Goal: Task Accomplishment & Management: Manage account settings

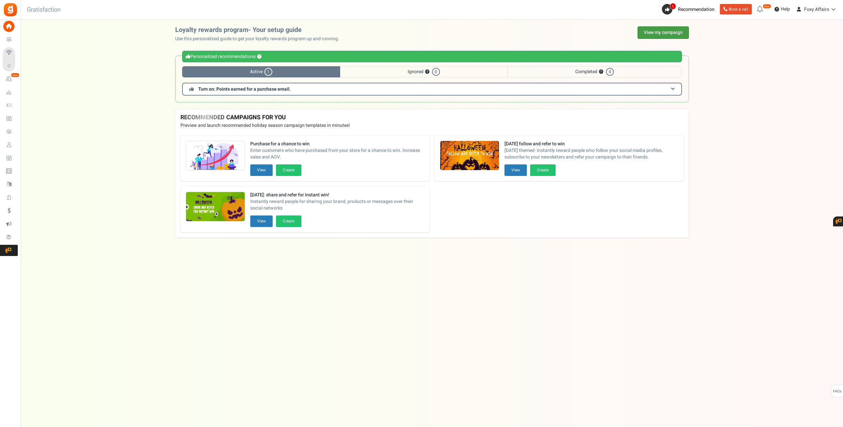
click at [662, 34] on link "View my campaign" at bounding box center [663, 32] width 51 height 13
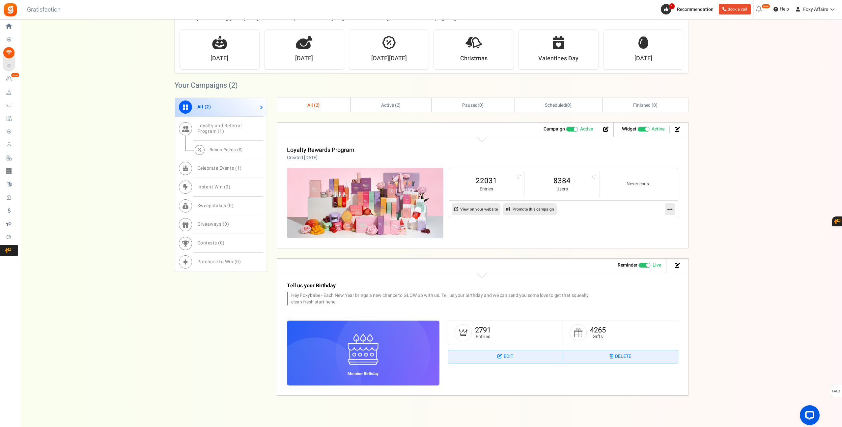
scroll to position [187, 0]
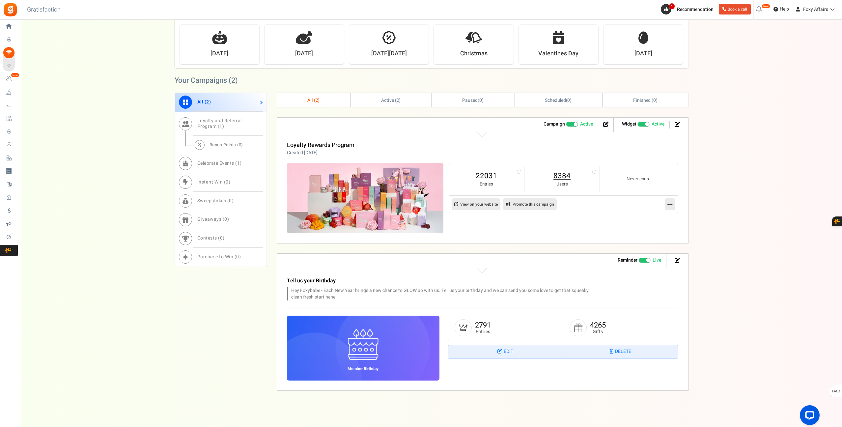
click at [561, 177] on link "8384" at bounding box center [562, 176] width 62 height 11
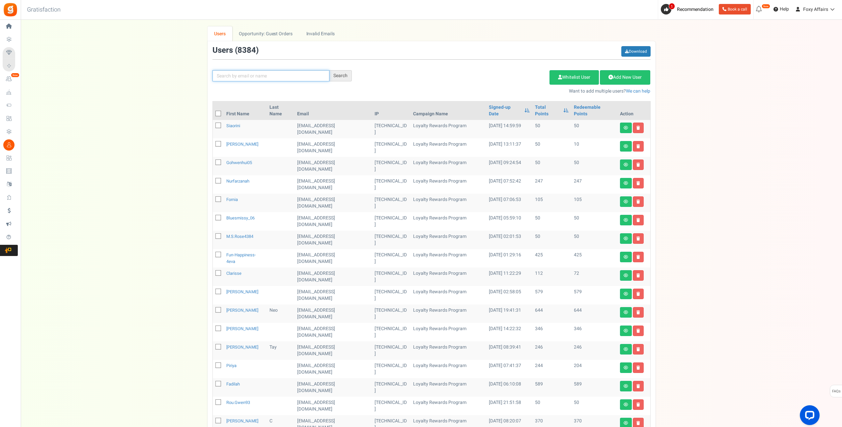
click at [286, 74] on input "text" at bounding box center [270, 75] width 117 height 11
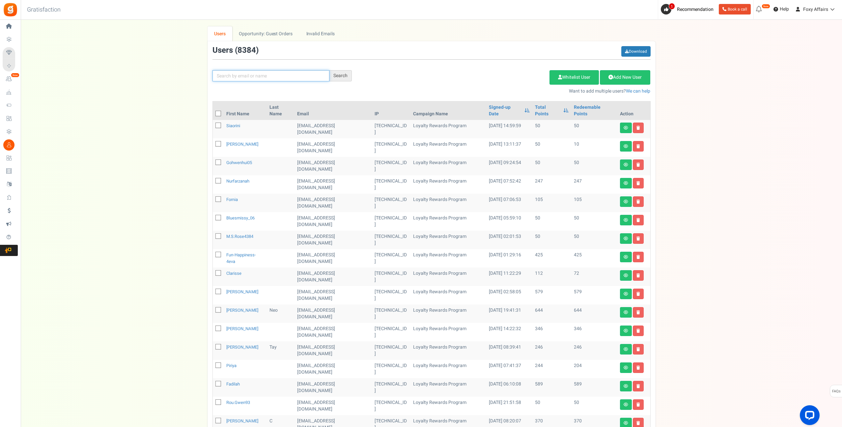
click at [309, 71] on input "text" at bounding box center [270, 75] width 117 height 11
paste input "[EMAIL_ADDRESS][DOMAIN_NAME]"
type input "[EMAIL_ADDRESS][DOMAIN_NAME]"
click at [342, 75] on div "Search" at bounding box center [340, 75] width 22 height 11
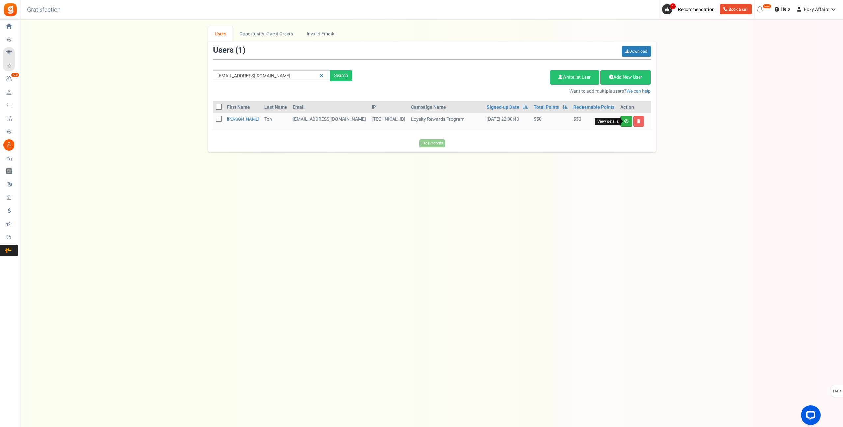
click at [627, 122] on icon at bounding box center [626, 121] width 5 height 4
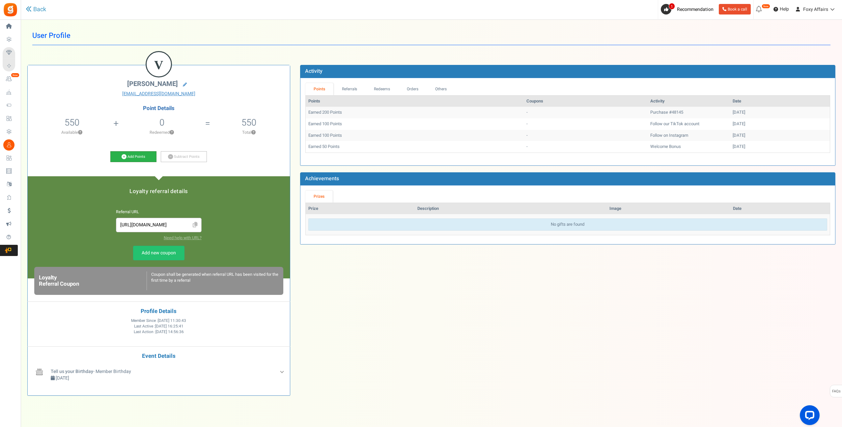
click at [125, 154] on icon at bounding box center [124, 156] width 5 height 5
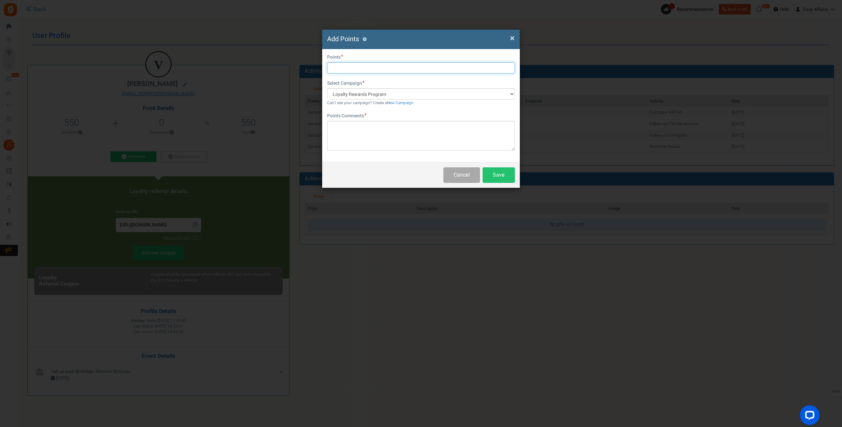
click at [373, 69] on input "text" at bounding box center [421, 67] width 188 height 11
type input "183"
click at [362, 137] on textarea at bounding box center [421, 136] width 188 height 30
type textarea "Shopee Order"
click at [494, 173] on button "Save" at bounding box center [499, 174] width 32 height 15
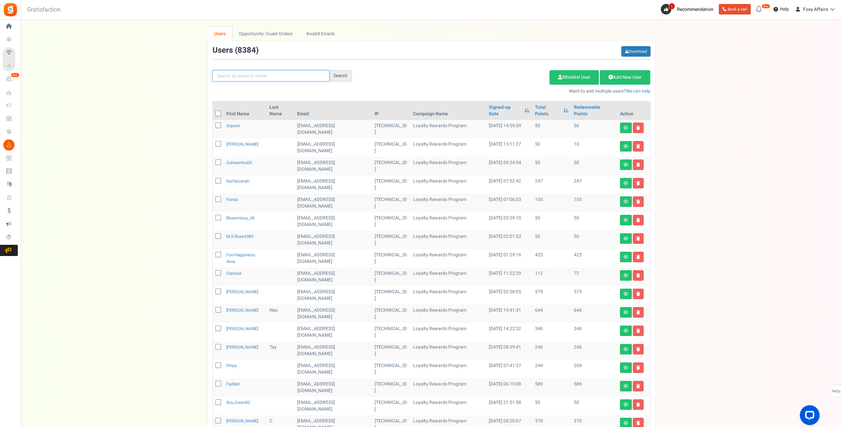
click at [237, 76] on input "text" at bounding box center [270, 75] width 117 height 11
paste input "[EMAIL_ADDRESS][DOMAIN_NAME]"
type input "[EMAIL_ADDRESS][DOMAIN_NAME]"
click at [346, 74] on div "Search" at bounding box center [340, 75] width 22 height 11
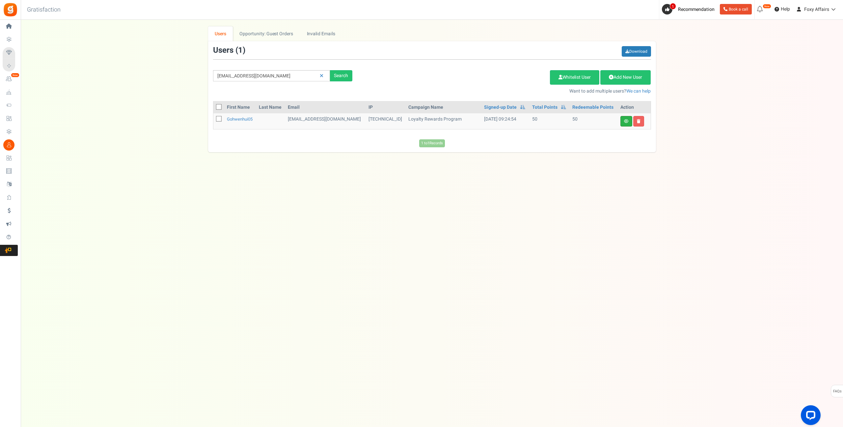
click at [627, 118] on link at bounding box center [627, 121] width 12 height 11
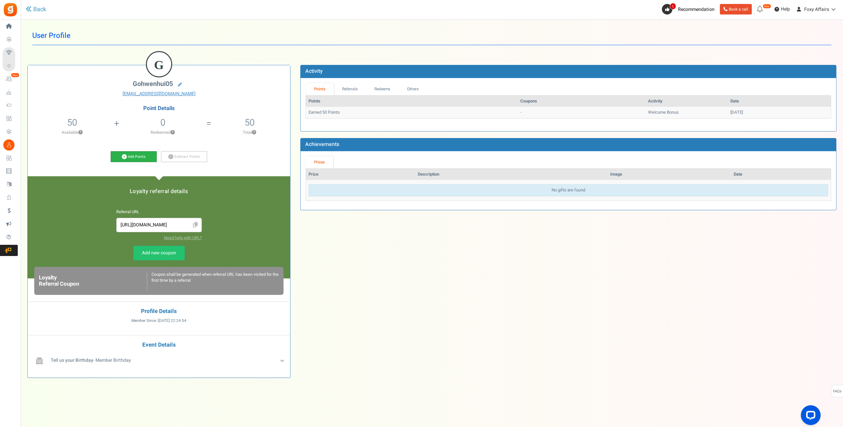
click at [122, 156] on icon at bounding box center [124, 156] width 5 height 5
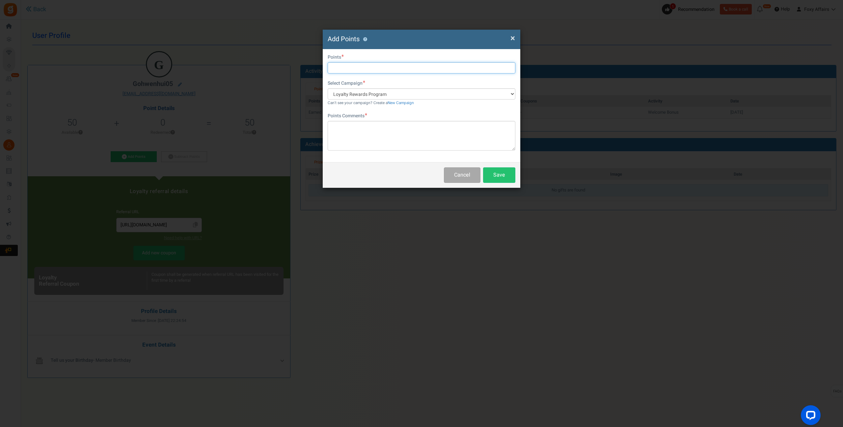
click at [339, 68] on input "text" at bounding box center [422, 67] width 188 height 11
type input "366"
click at [368, 143] on textarea at bounding box center [422, 136] width 188 height 30
type textarea "TikTok Order"
click at [492, 175] on button "Save" at bounding box center [499, 174] width 32 height 15
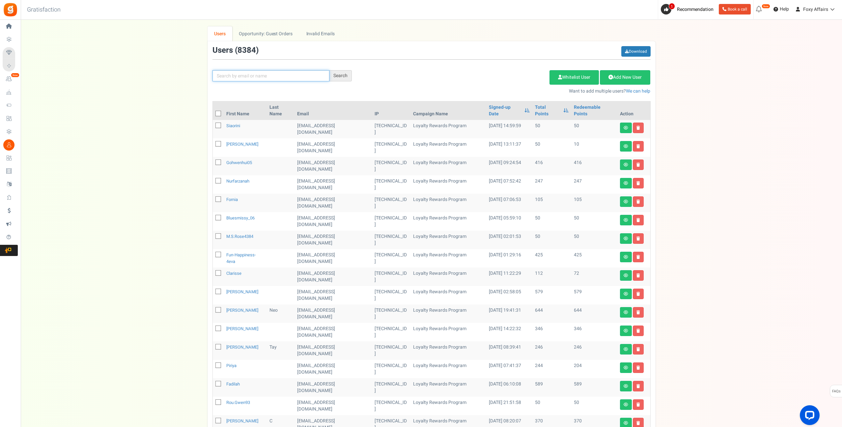
click at [281, 75] on input "text" at bounding box center [270, 75] width 117 height 11
paste input "[EMAIL_ADDRESS][DOMAIN_NAME]"
type input "[EMAIL_ADDRESS][DOMAIN_NAME]"
click at [347, 75] on div "Search" at bounding box center [340, 75] width 22 height 11
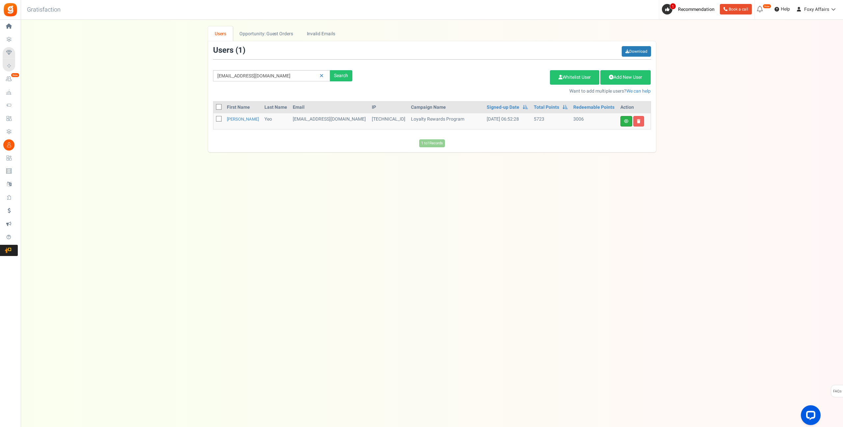
click at [628, 123] on link at bounding box center [627, 121] width 12 height 11
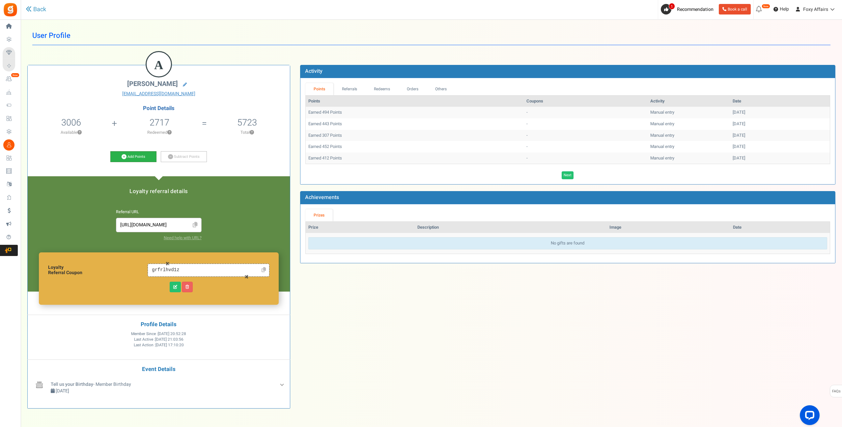
click at [126, 155] on icon at bounding box center [124, 156] width 5 height 5
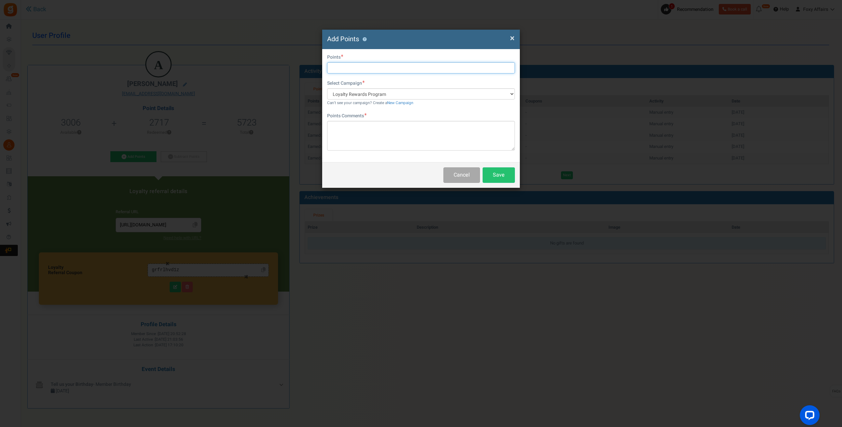
click at [348, 68] on input "text" at bounding box center [421, 67] width 188 height 11
type input "547"
click at [356, 136] on textarea at bounding box center [421, 136] width 188 height 30
click at [357, 136] on textarea at bounding box center [421, 136] width 188 height 30
type textarea "Shopee Order"
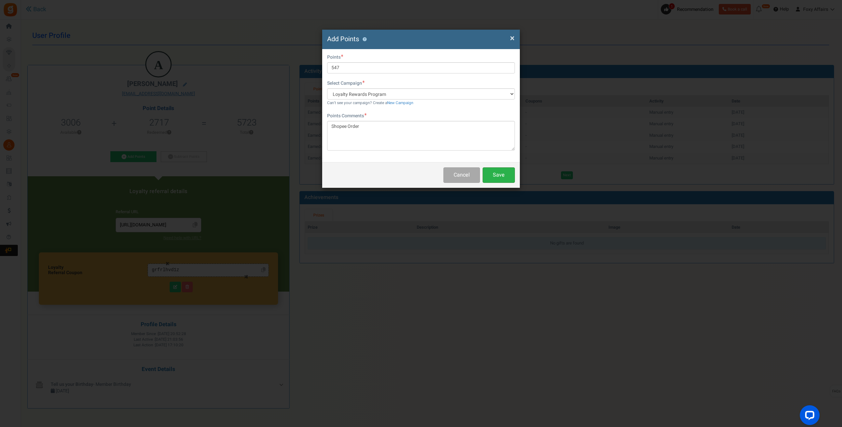
click at [501, 172] on button "Save" at bounding box center [499, 174] width 32 height 15
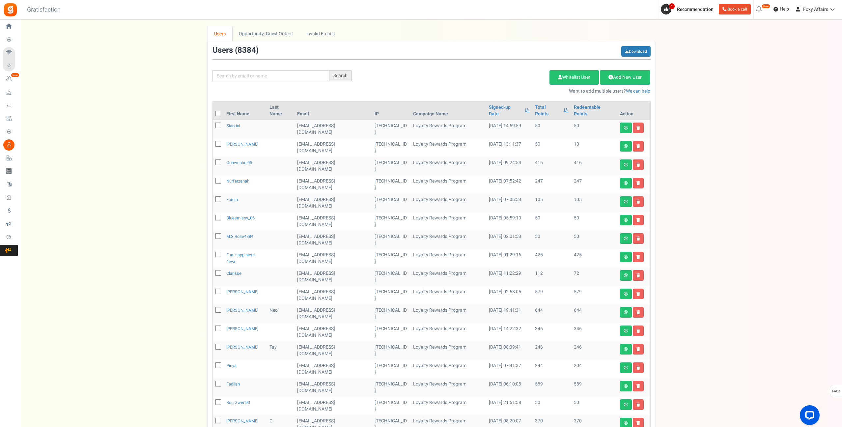
click at [297, 82] on div "Search Add Etsy Order Delete Selected Users Import Users Spam Protection Subtra…" at bounding box center [432, 70] width 448 height 48
drag, startPoint x: 300, startPoint y: 78, endPoint x: 337, endPoint y: 77, distance: 36.9
click at [301, 78] on input "text" at bounding box center [270, 75] width 117 height 11
paste input "[EMAIL_ADDRESS][DOMAIN_NAME]"
type input "[EMAIL_ADDRESS][DOMAIN_NAME]"
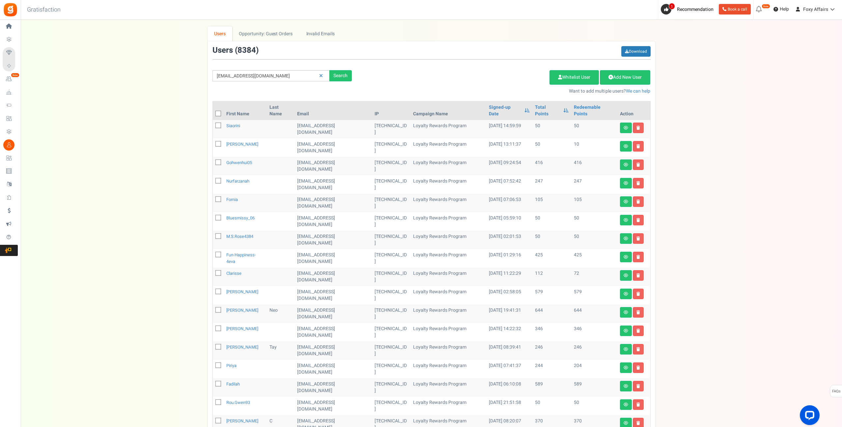
drag, startPoint x: 345, startPoint y: 75, endPoint x: 393, endPoint y: 80, distance: 48.6
click at [345, 75] on div "Search" at bounding box center [340, 75] width 22 height 11
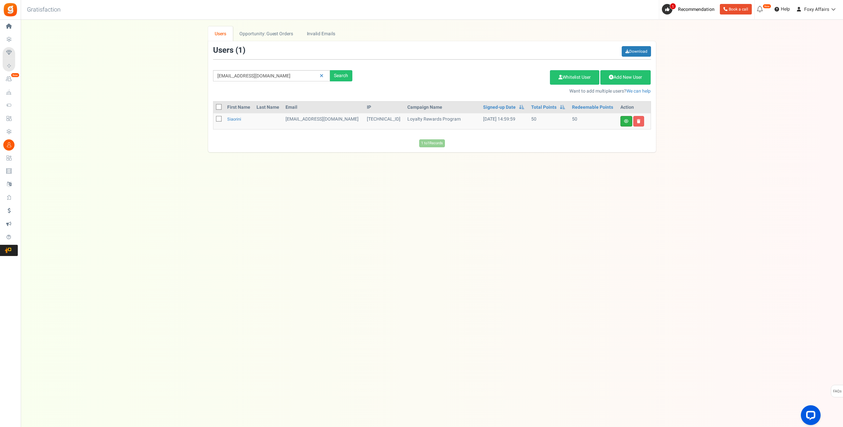
click at [627, 123] on icon at bounding box center [626, 121] width 5 height 4
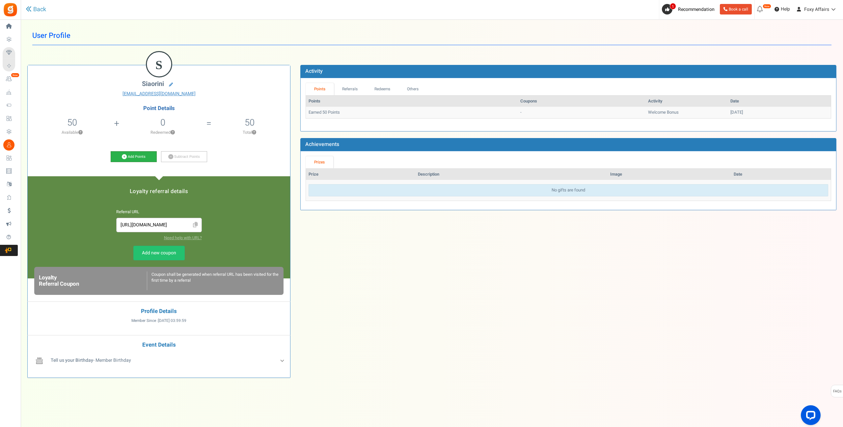
click at [125, 153] on link "Add Points" at bounding box center [134, 156] width 46 height 11
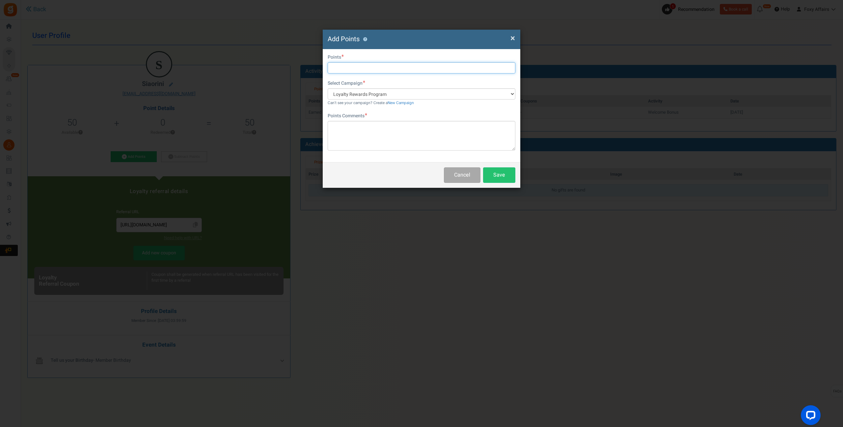
click at [411, 70] on input "text" at bounding box center [422, 67] width 188 height 11
type input "336"
click at [382, 133] on textarea at bounding box center [422, 136] width 188 height 30
type textarea "s"
type textarea "Shopee Order"
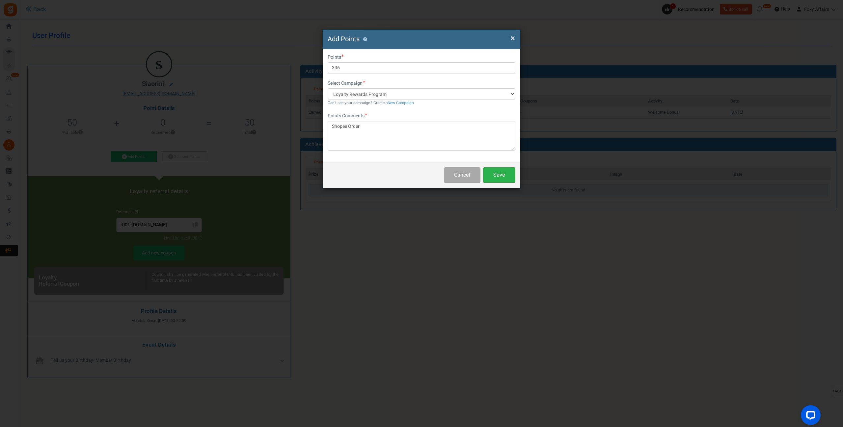
click at [495, 176] on button "Save" at bounding box center [499, 174] width 32 height 15
